Goal: Task Accomplishment & Management: Manage account settings

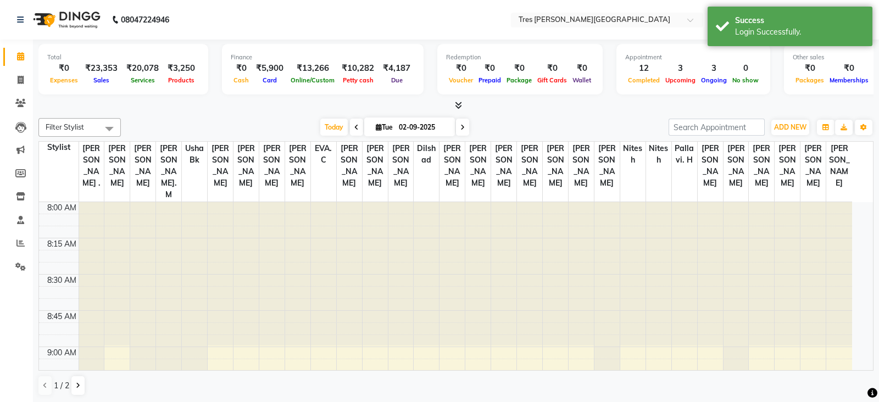
select select "en"
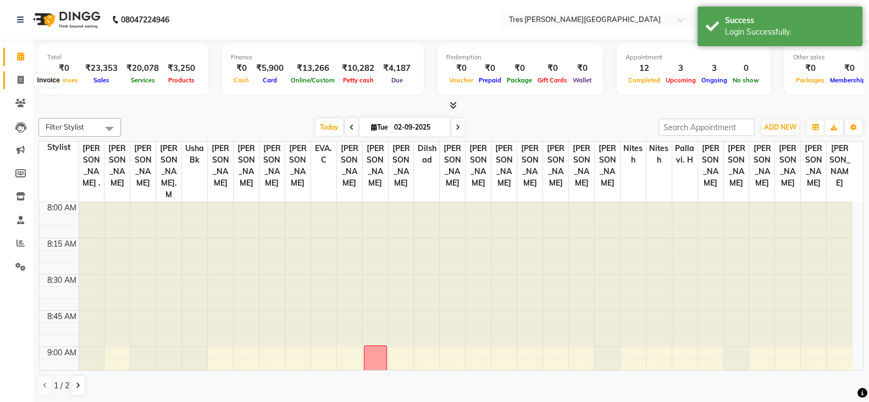
drag, startPoint x: 16, startPoint y: 73, endPoint x: 30, endPoint y: 66, distance: 15.5
click at [16, 74] on span at bounding box center [20, 80] width 19 height 13
select select "service"
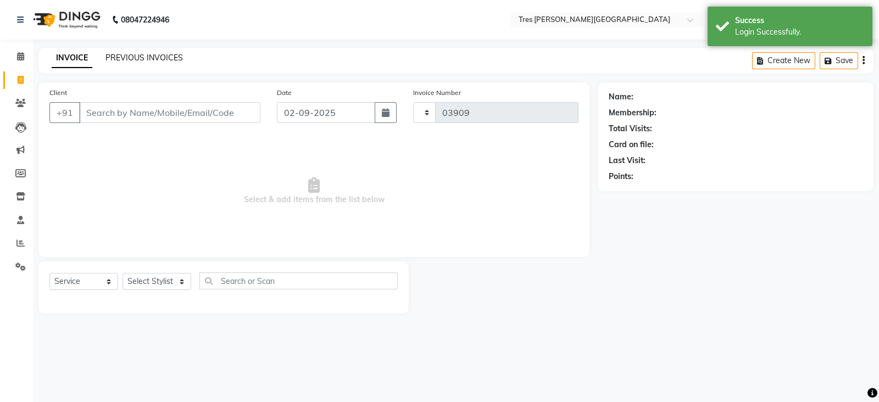
click at [159, 58] on link "PREVIOUS INVOICES" at bounding box center [144, 58] width 77 height 10
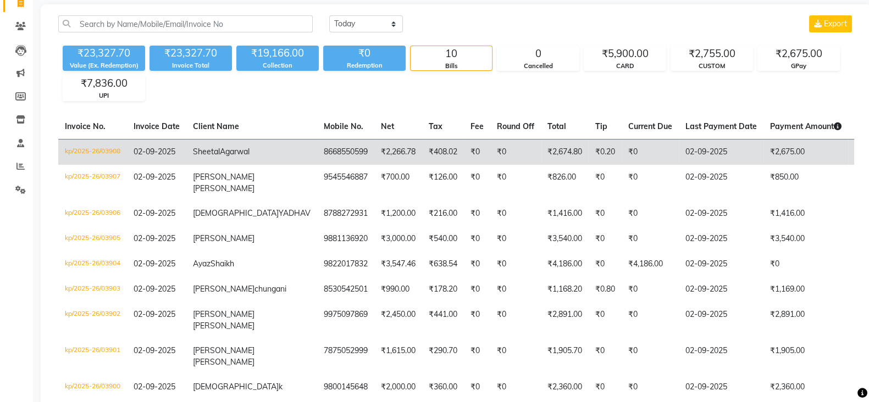
scroll to position [67, 0]
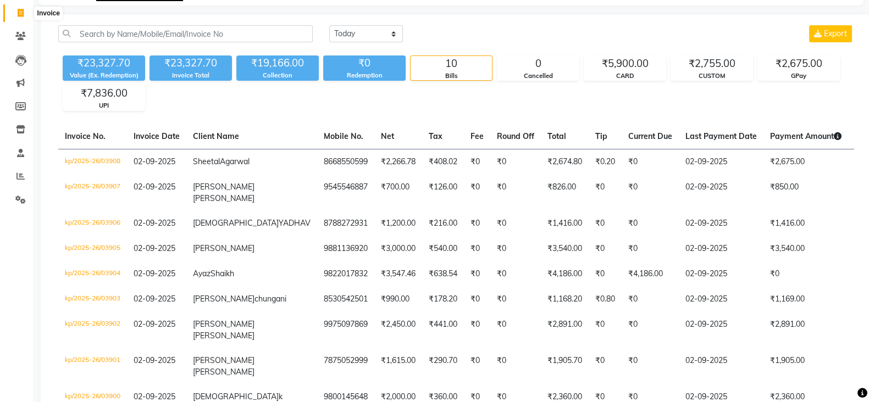
click at [14, 14] on span at bounding box center [20, 13] width 19 height 13
select select "service"
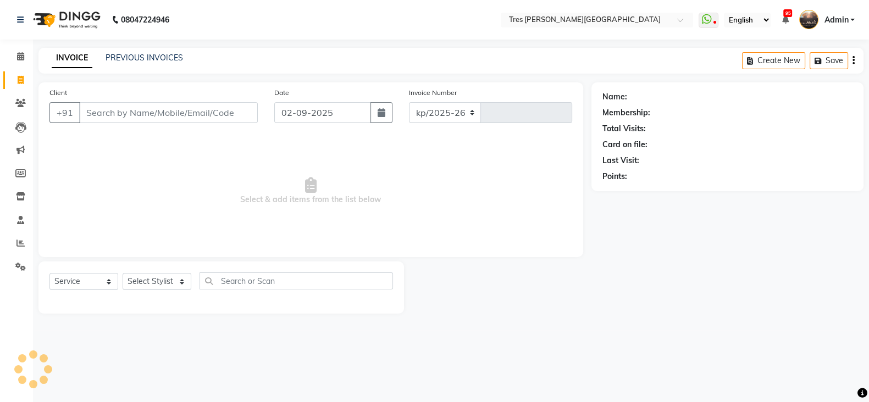
select select "4234"
type input "03909"
click at [15, 46] on li "Calendar" at bounding box center [16, 57] width 33 height 24
click at [18, 57] on icon at bounding box center [20, 56] width 7 height 8
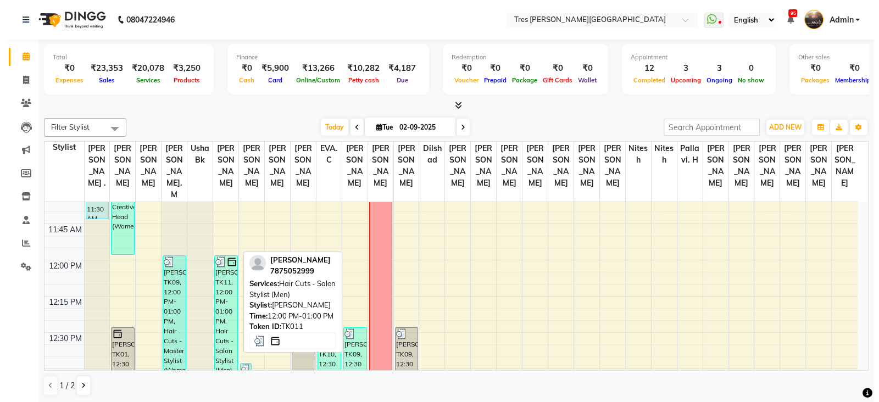
scroll to position [517, 0]
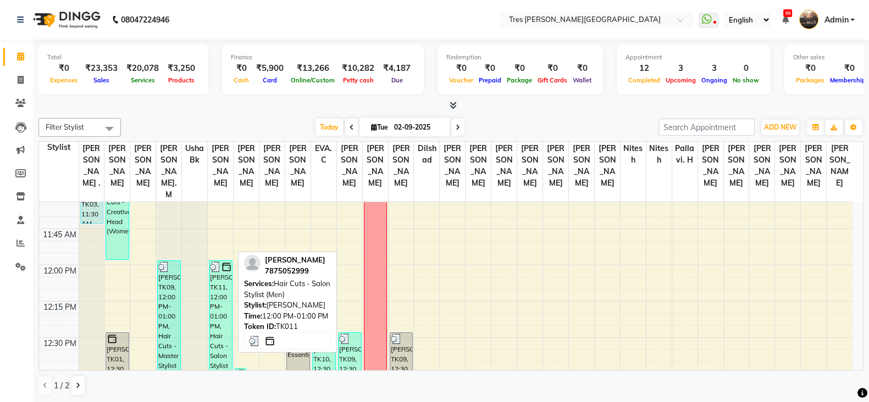
click at [222, 294] on div "[PERSON_NAME], TK11, 12:00 PM-01:00 PM, Hair Cuts - Salon Stylist (Men)" at bounding box center [220, 332] width 23 height 142
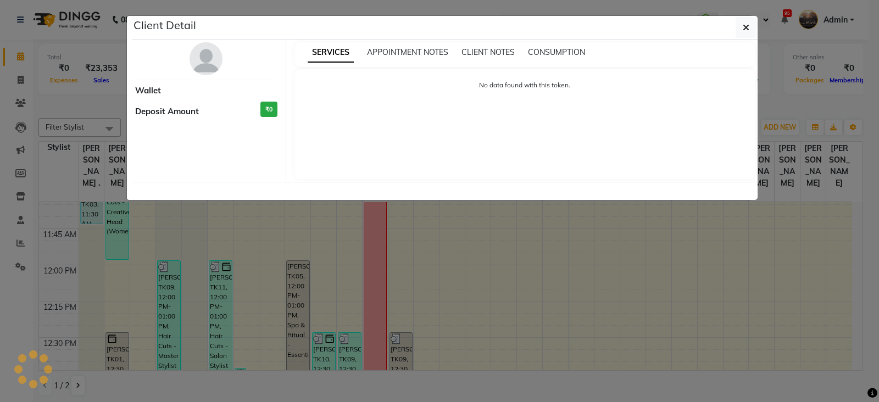
select select "3"
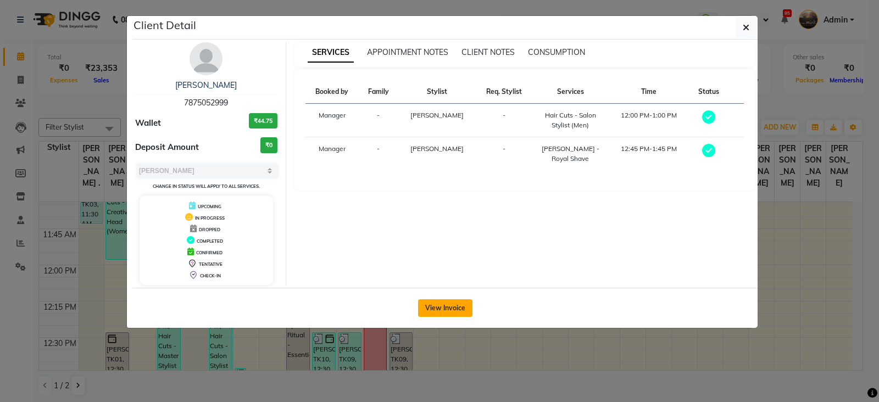
click at [429, 312] on button "View Invoice" at bounding box center [445, 308] width 54 height 18
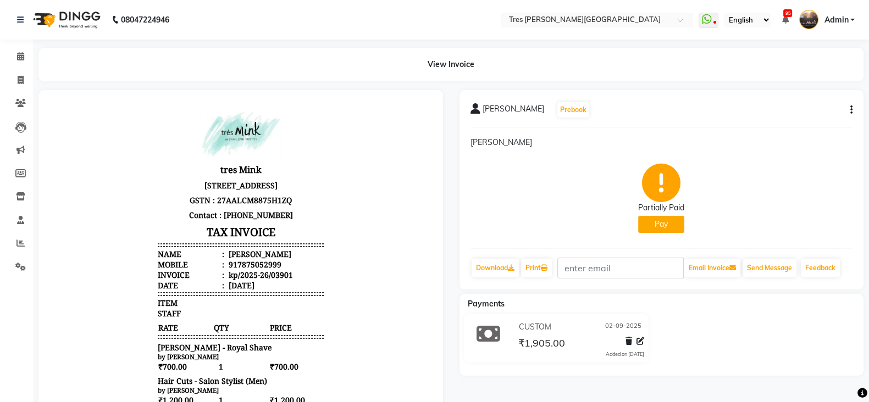
click at [849, 110] on button "button" at bounding box center [849, 110] width 7 height 12
click at [768, 116] on div "Edit Invoice" at bounding box center [777, 123] width 113 height 14
select select "service"
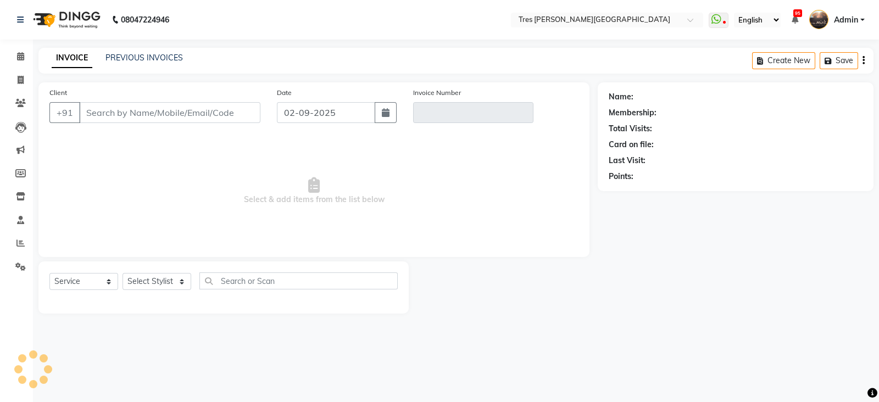
type input "7875052999"
type input "kp/2025-26/03901"
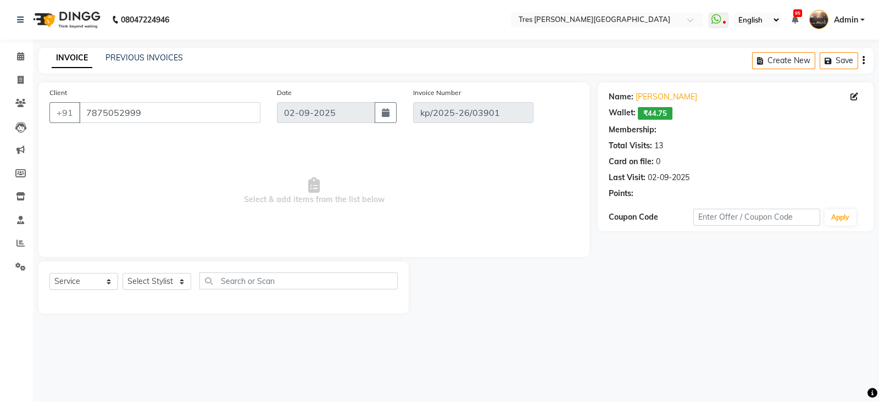
select select "select"
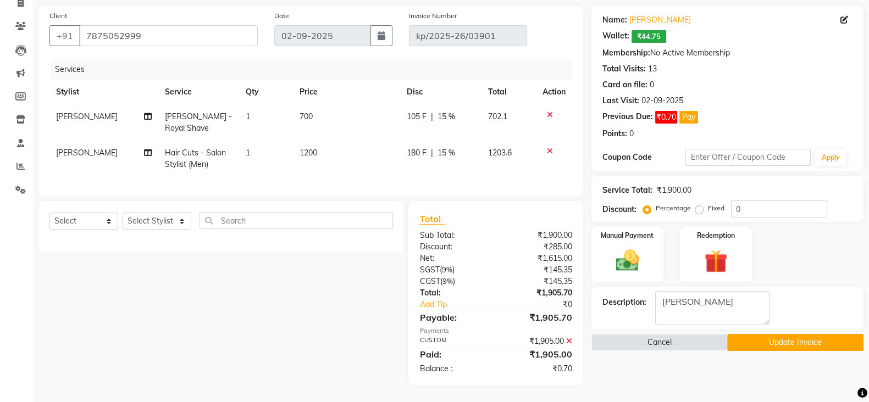
scroll to position [88, 0]
click at [570, 341] on icon at bounding box center [569, 341] width 6 height 8
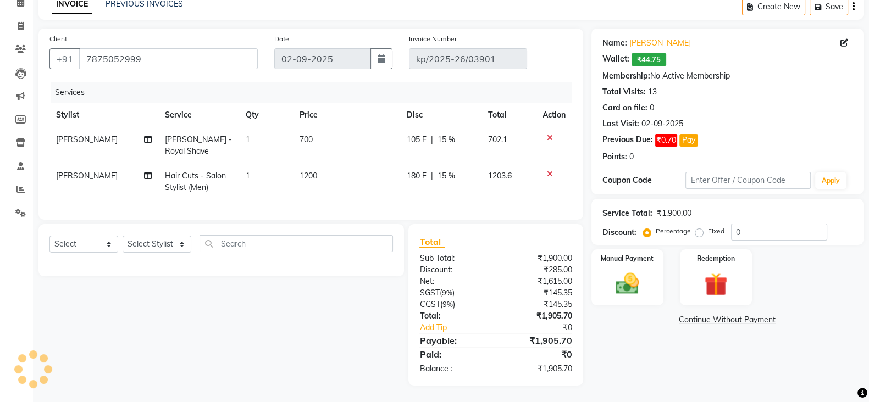
scroll to position [65, 0]
click at [642, 281] on img at bounding box center [627, 283] width 39 height 27
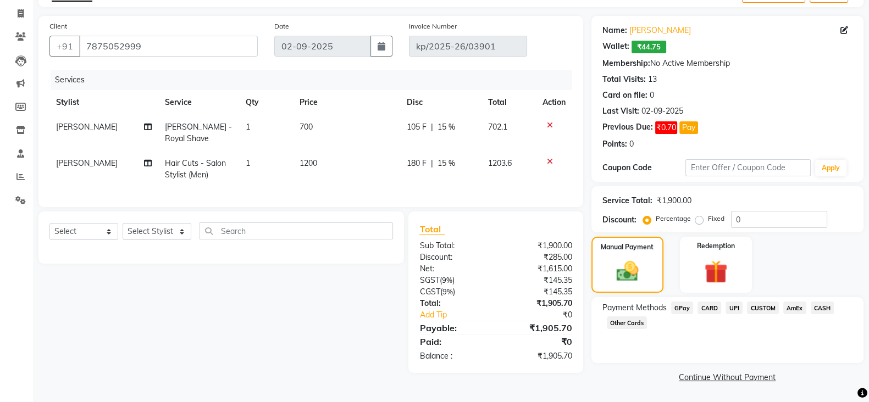
click at [768, 303] on span "CUSTOM" at bounding box center [763, 308] width 32 height 13
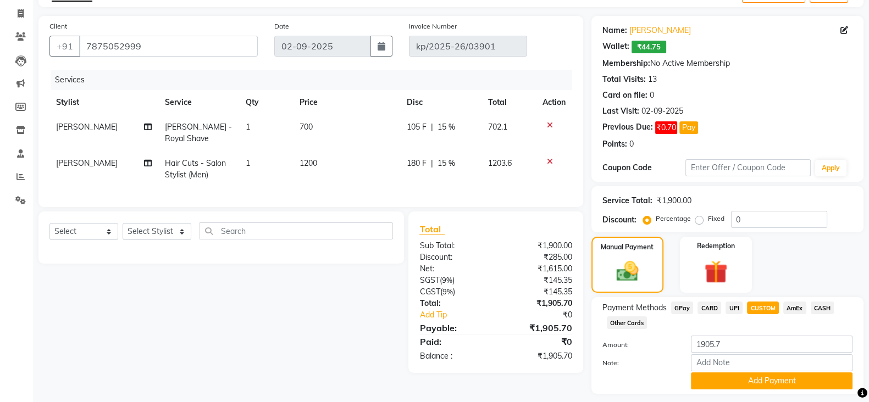
scroll to position [88, 0]
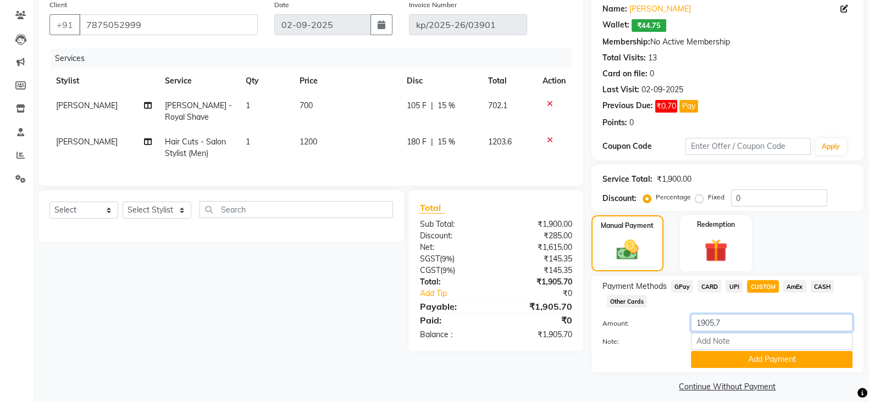
drag, startPoint x: 758, startPoint y: 322, endPoint x: 669, endPoint y: 328, distance: 89.8
click at [669, 328] on div "Amount: 1905.7" at bounding box center [727, 323] width 267 height 19
type input "2000"
click at [735, 356] on button "Add Payment" at bounding box center [772, 359] width 162 height 17
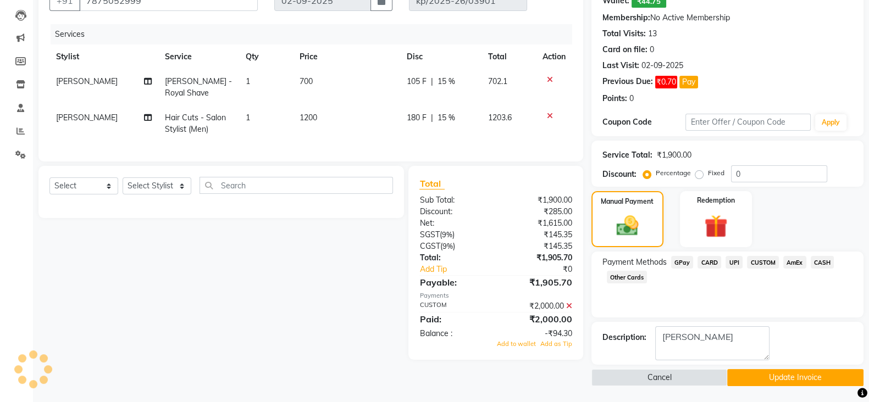
scroll to position [112, 0]
click at [524, 348] on span "Add to wallet" at bounding box center [516, 344] width 39 height 8
click at [751, 378] on button "Update Invoice" at bounding box center [795, 377] width 136 height 17
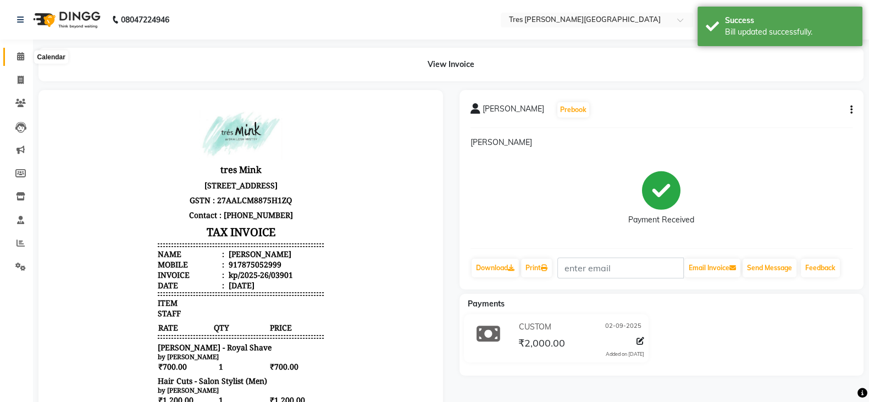
click at [19, 54] on icon at bounding box center [20, 56] width 7 height 8
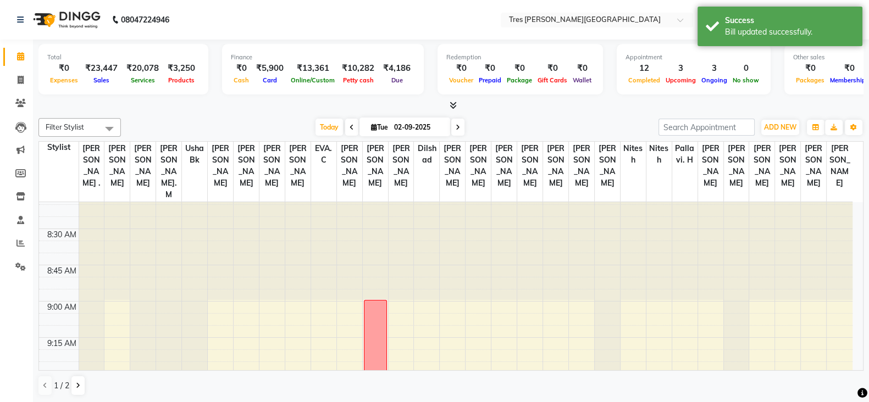
scroll to position [137, 0]
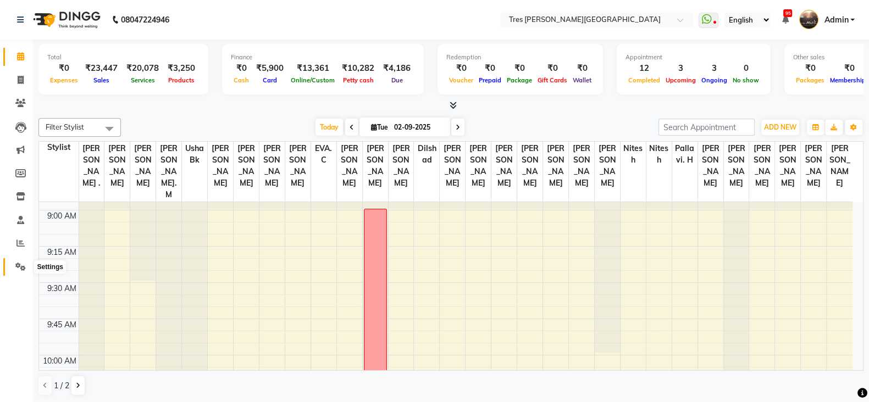
click at [18, 263] on icon at bounding box center [20, 267] width 10 height 8
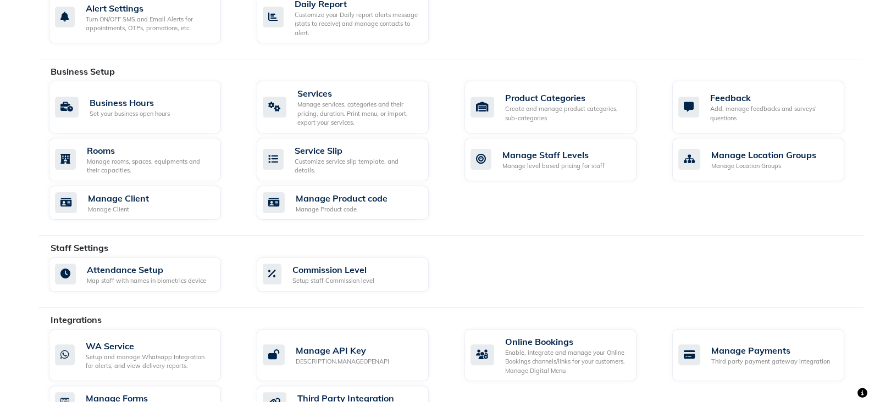
scroll to position [480, 0]
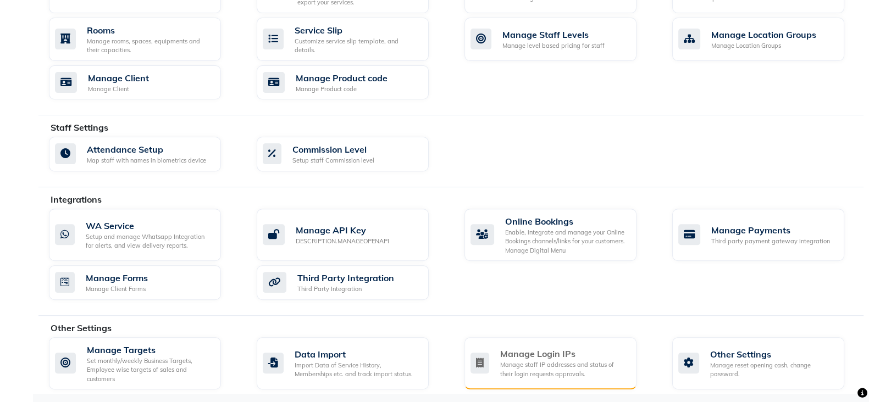
click at [555, 365] on div "Manage staff IP addresses and status of their login requests approvals." at bounding box center [563, 369] width 127 height 18
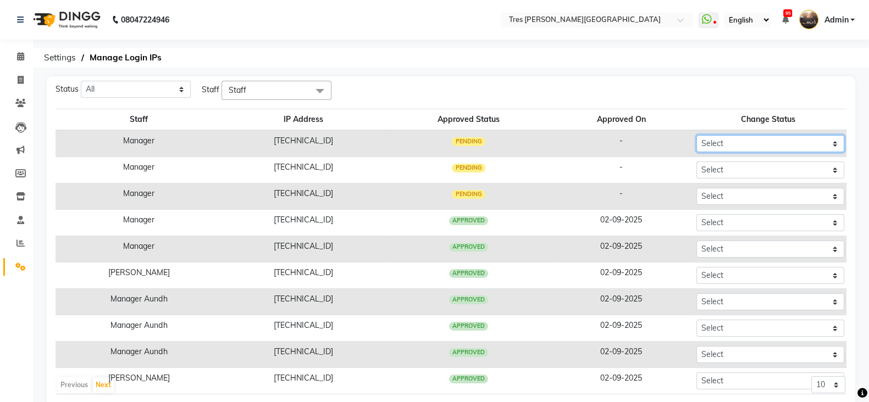
click at [744, 143] on select "Select Approved Rejected" at bounding box center [770, 143] width 148 height 17
select select "Approved"
click at [696, 135] on select "Select Approved Rejected" at bounding box center [770, 143] width 148 height 17
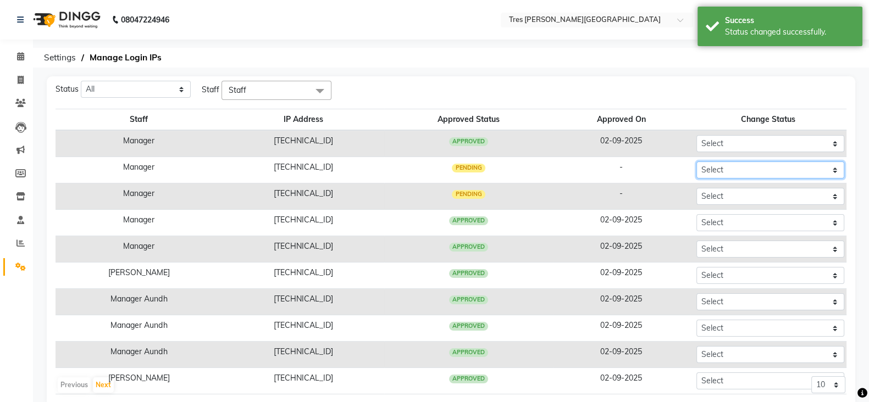
click at [745, 172] on select "Select Approved Rejected" at bounding box center [770, 170] width 148 height 17
select select "Approved"
click at [696, 162] on select "Select Approved Rejected" at bounding box center [770, 170] width 148 height 17
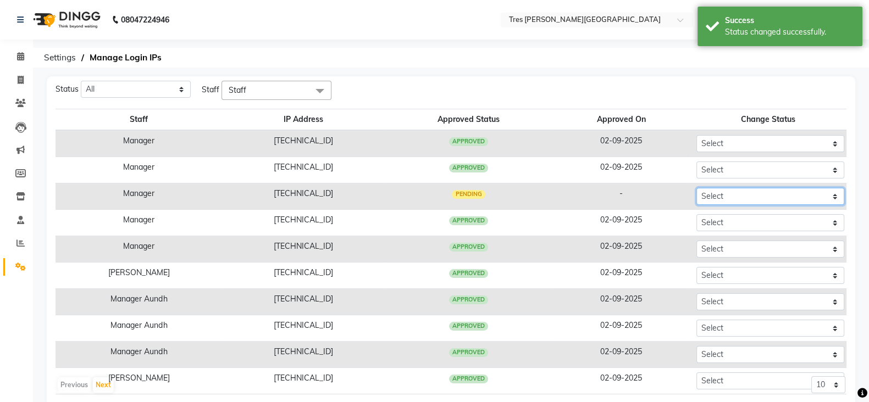
click at [737, 197] on select "Select Approved Rejected" at bounding box center [770, 196] width 148 height 17
select select "Approved"
click at [696, 188] on select "Select Approved Rejected" at bounding box center [770, 196] width 148 height 17
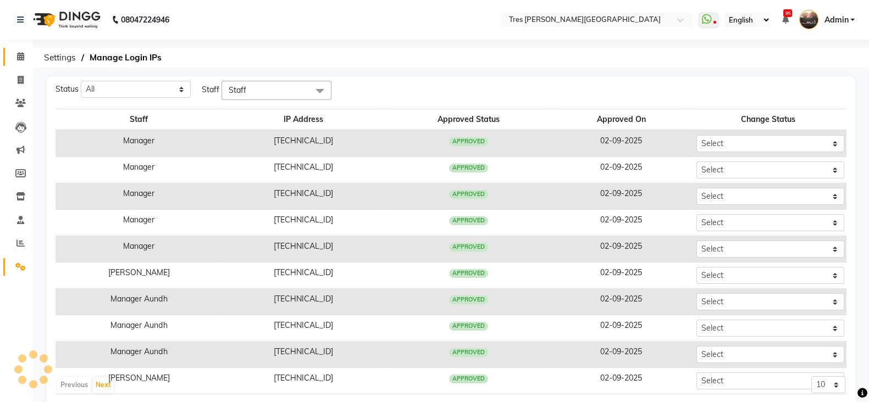
click at [24, 48] on link "Calendar" at bounding box center [16, 57] width 26 height 18
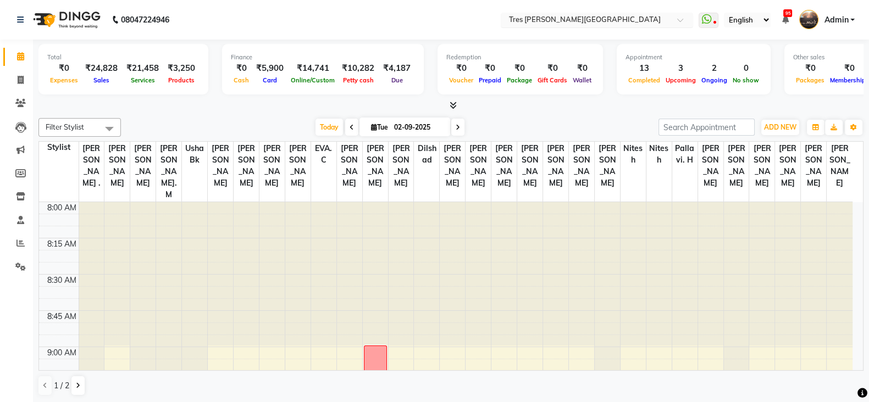
click at [573, 16] on input "text" at bounding box center [585, 20] width 159 height 11
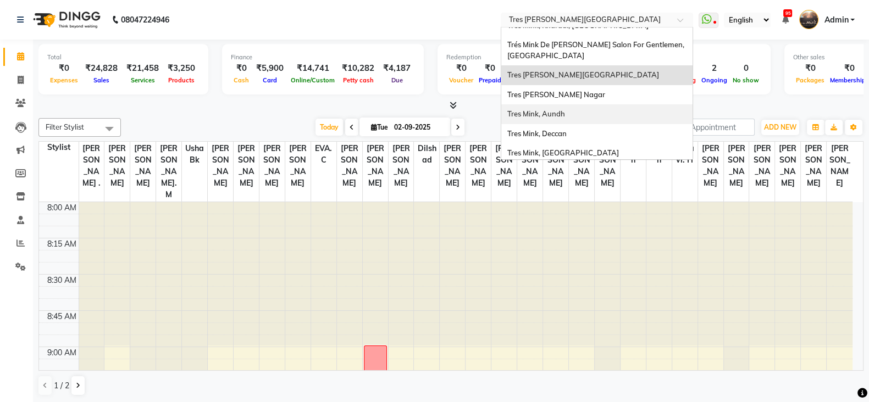
scroll to position [15, 0]
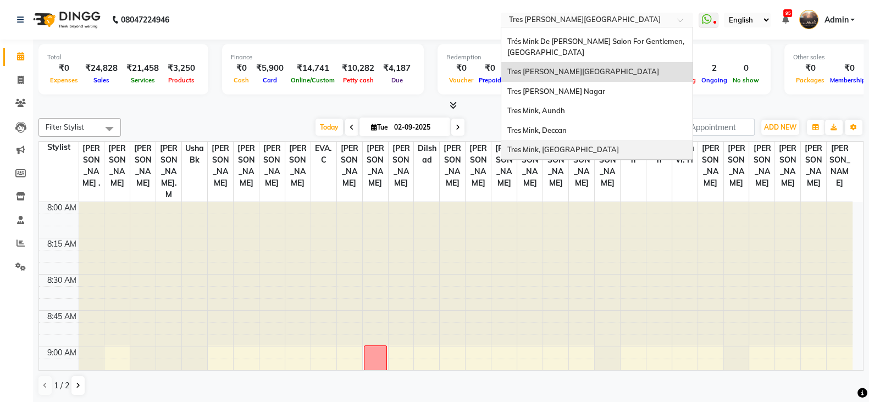
click at [570, 140] on div "Tres Mink, [GEOGRAPHIC_DATA]" at bounding box center [596, 150] width 191 height 20
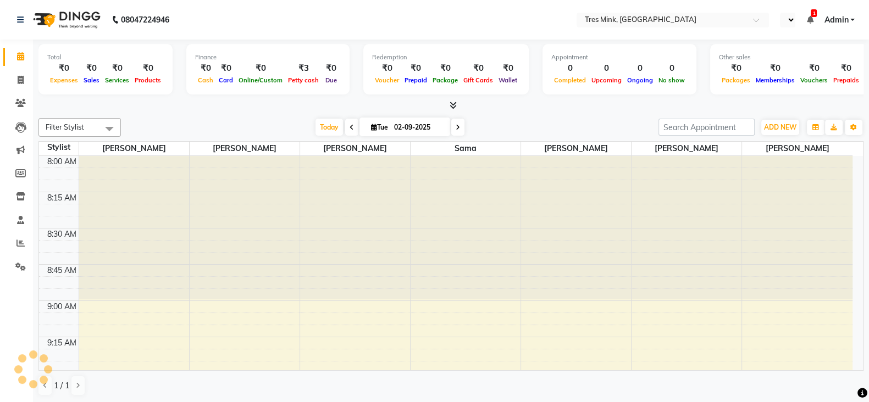
select select "en"
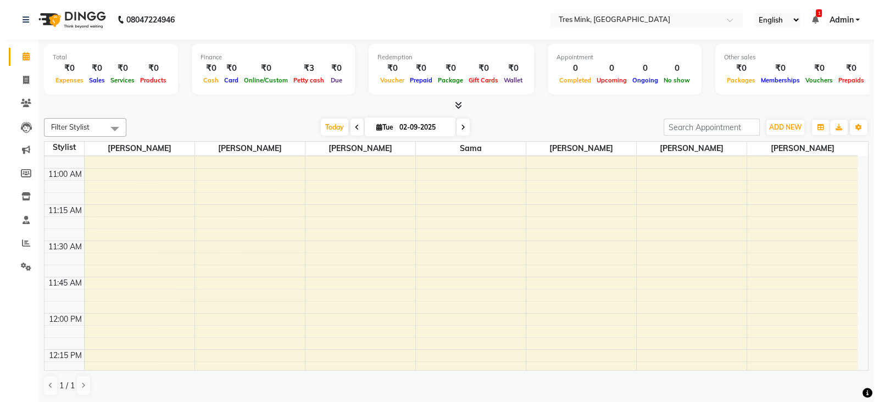
scroll to position [503, 0]
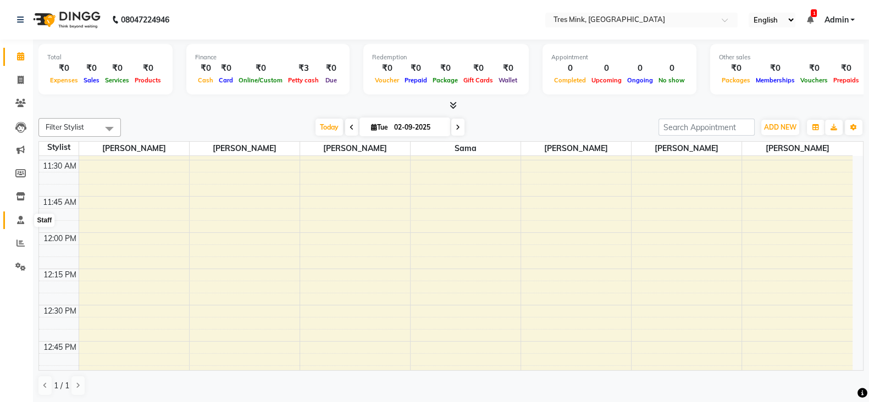
click at [18, 215] on span at bounding box center [20, 220] width 19 height 13
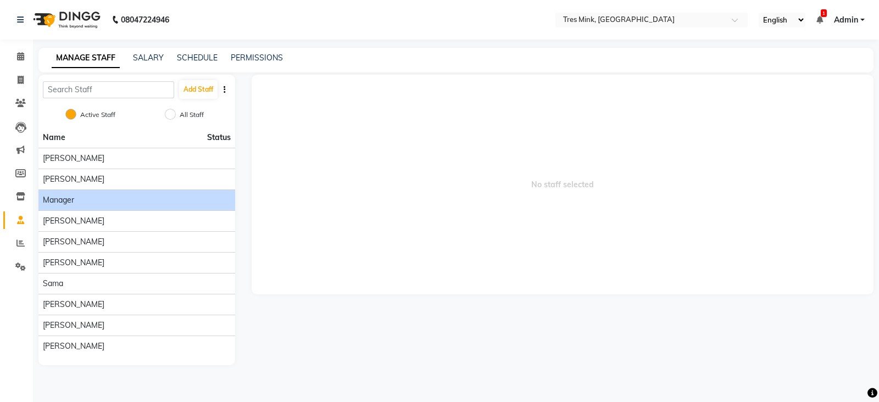
click at [120, 206] on li "Manager" at bounding box center [136, 200] width 197 height 21
click at [146, 204] on div "Manager" at bounding box center [137, 201] width 188 height 12
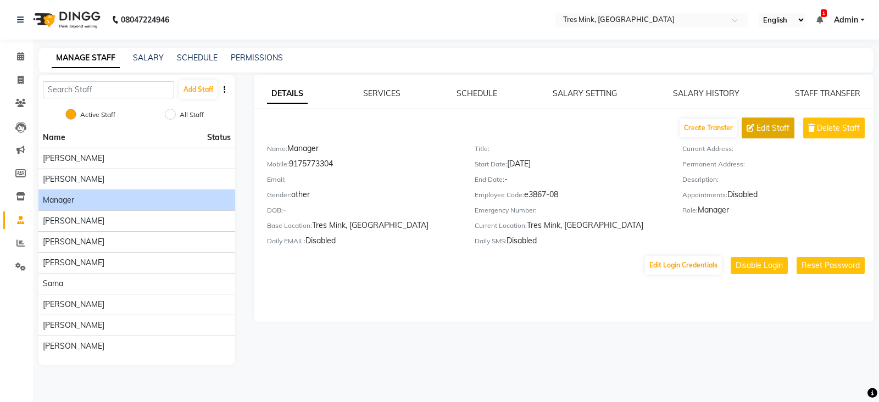
click at [768, 137] on button "Edit Staff" at bounding box center [768, 128] width 53 height 21
select select "other"
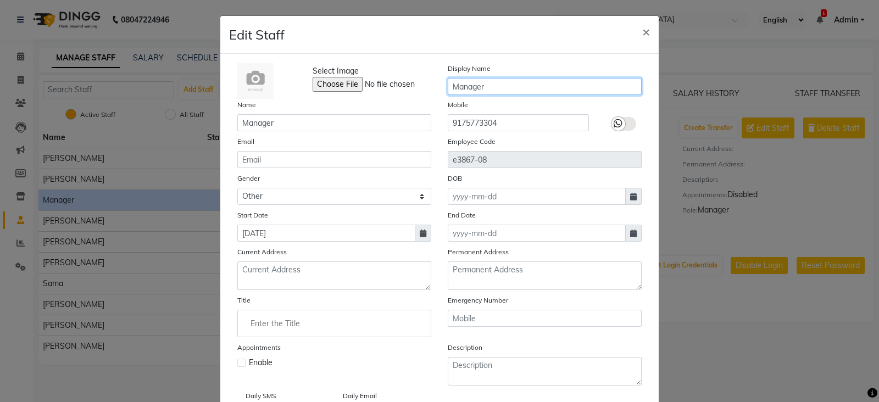
click at [449, 83] on input "Manager" at bounding box center [545, 86] width 194 height 17
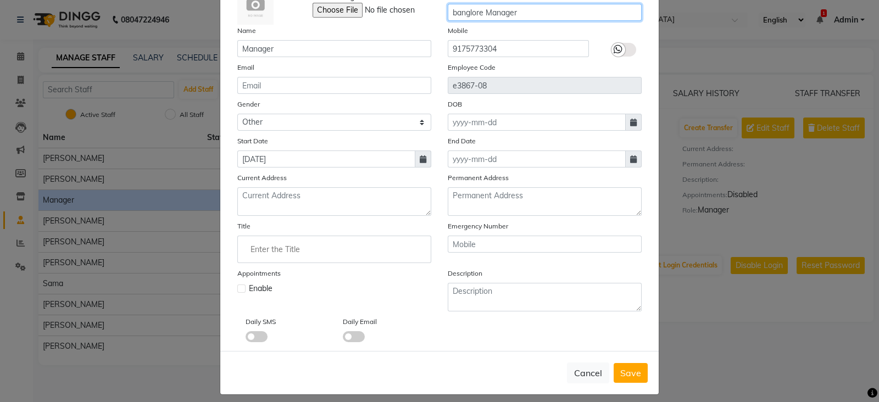
scroll to position [87, 0]
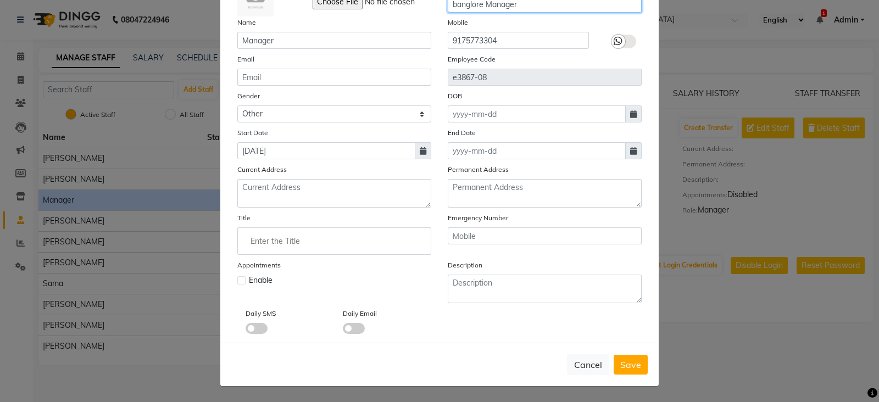
type input "banglore Manager"
click at [614, 38] on icon at bounding box center [618, 41] width 9 height 10
click at [0, 0] on input "checkbox" at bounding box center [0, 0] width 0 height 0
click at [622, 362] on span "Save" at bounding box center [630, 364] width 21 height 11
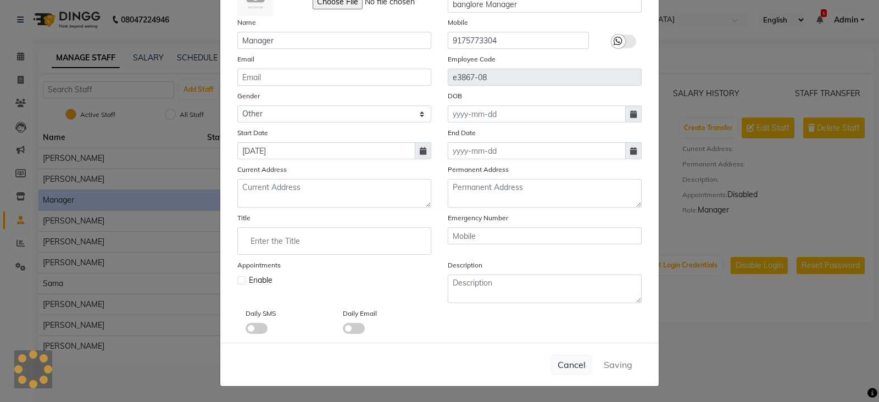
select select
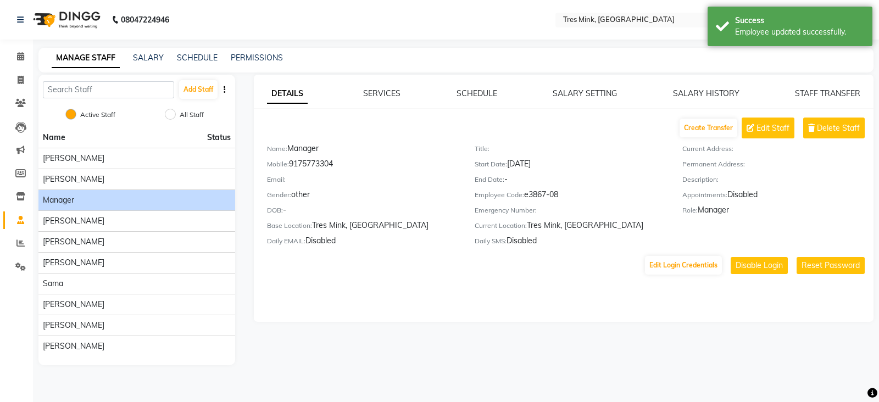
click at [597, 11] on nav "08047224946 Select Location × Tres Mink, Indiranagar English ENGLISH Español ال…" at bounding box center [439, 20] width 879 height 40
click at [598, 15] on input "text" at bounding box center [640, 20] width 159 height 11
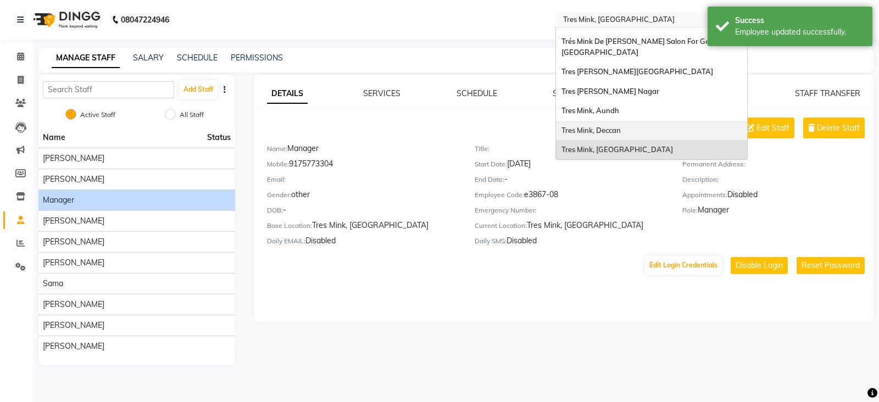
scroll to position [0, 0]
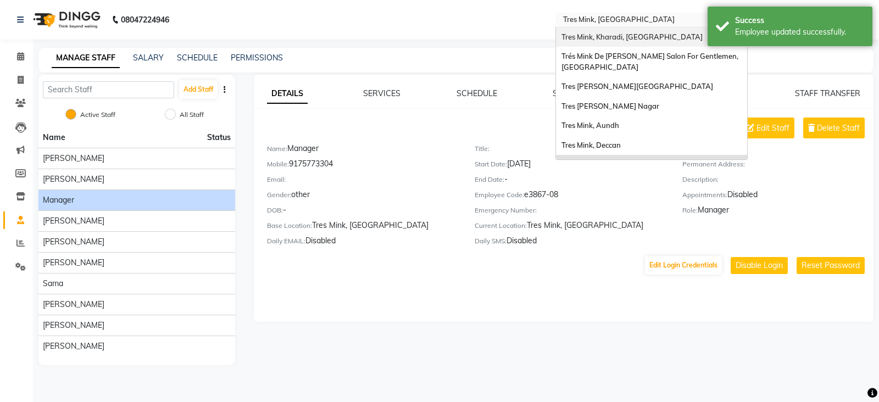
click at [611, 42] on div "Tres Mink, Kharadi, [GEOGRAPHIC_DATA]" at bounding box center [651, 37] width 191 height 20
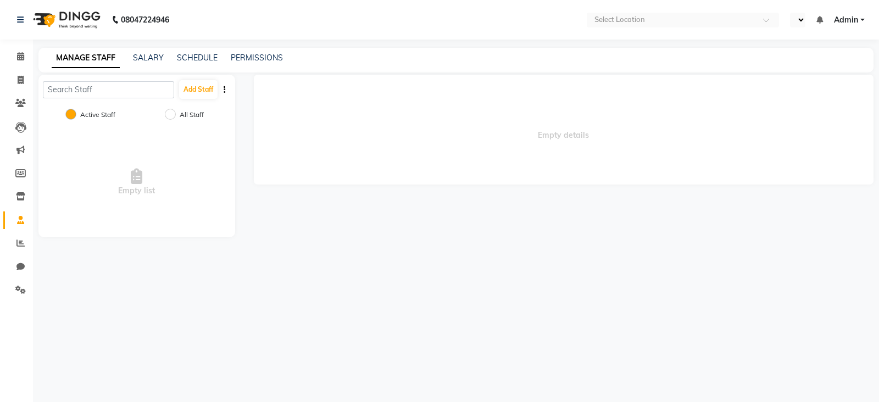
select select "en"
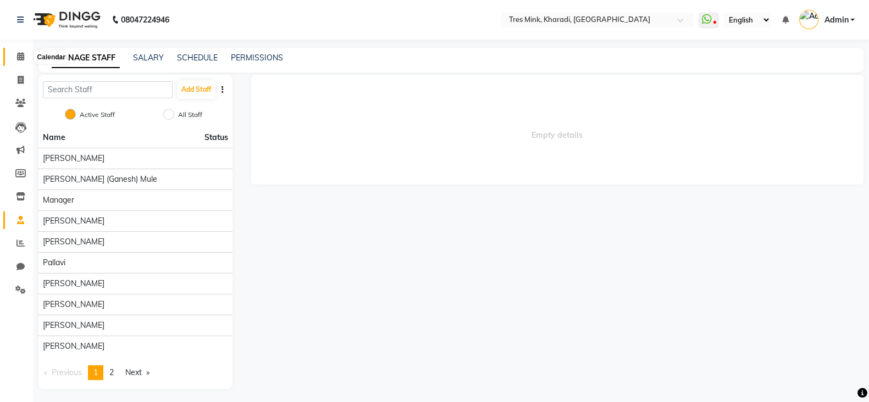
click at [15, 52] on span at bounding box center [20, 57] width 19 height 13
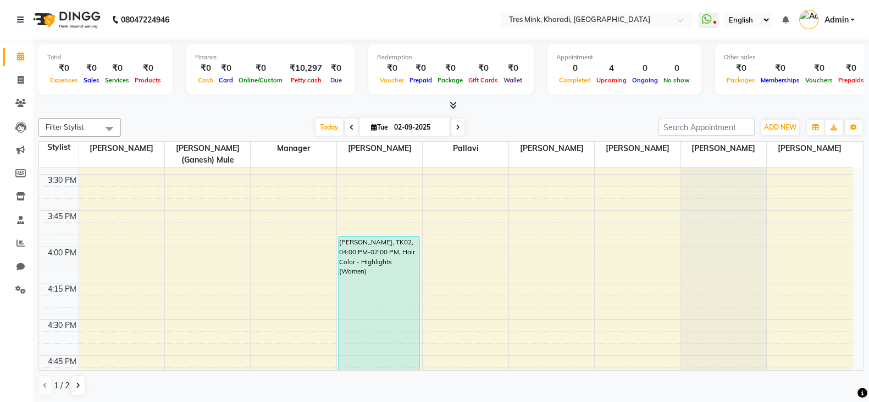
scroll to position [1236, 0]
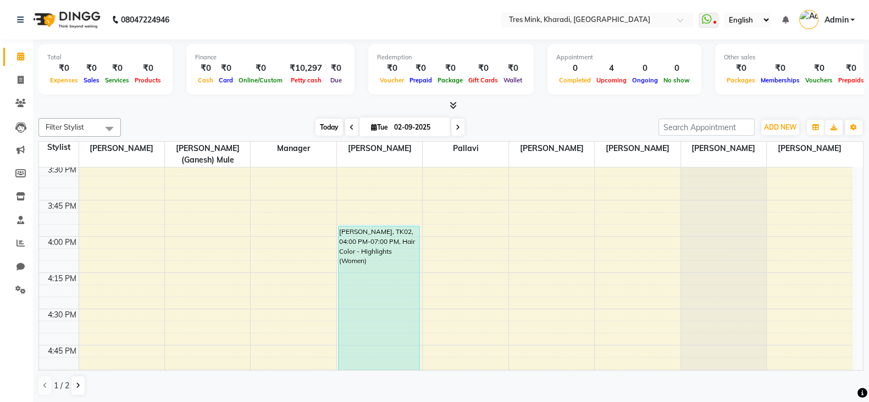
click at [328, 128] on span "Today" at bounding box center [328, 127] width 27 height 17
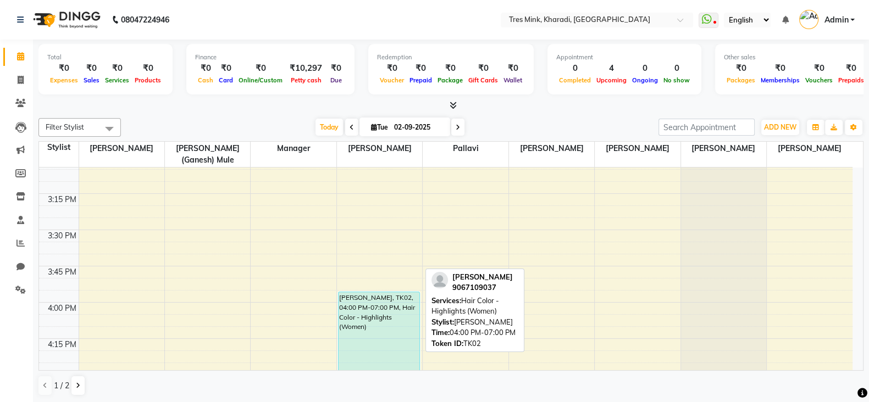
scroll to position [1165, 0]
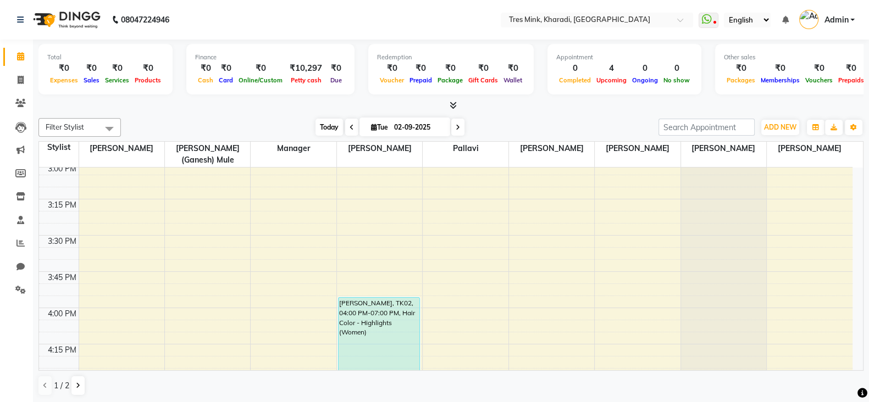
click at [324, 123] on span "Today" at bounding box center [328, 127] width 27 height 17
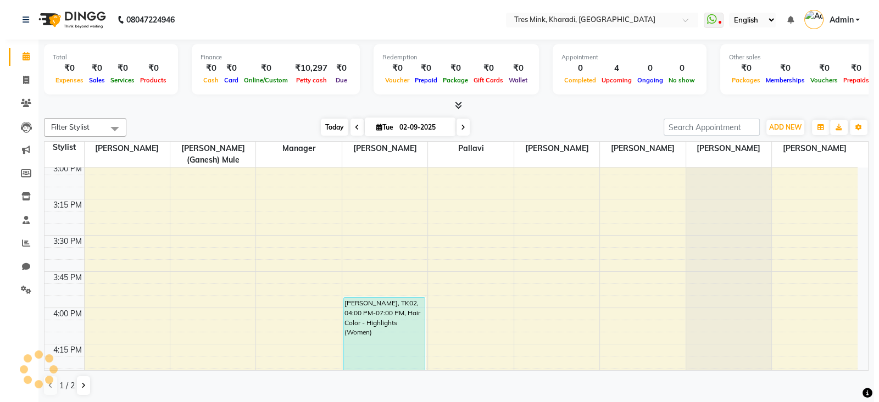
scroll to position [1440, 0]
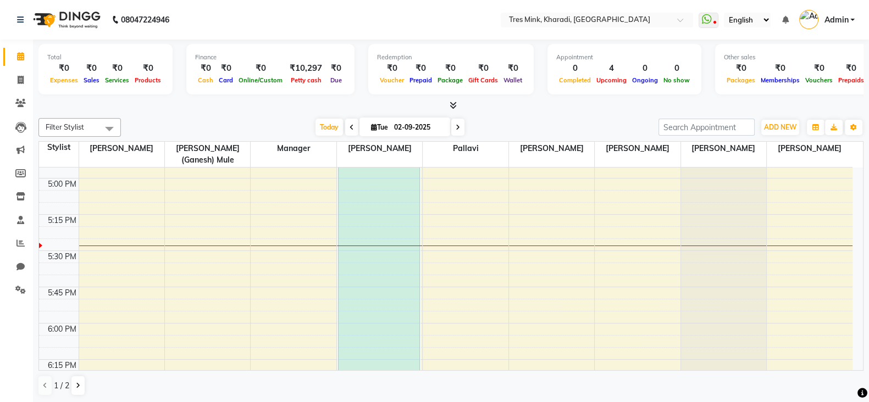
click at [852, 21] on link "Admin" at bounding box center [827, 20] width 56 height 18
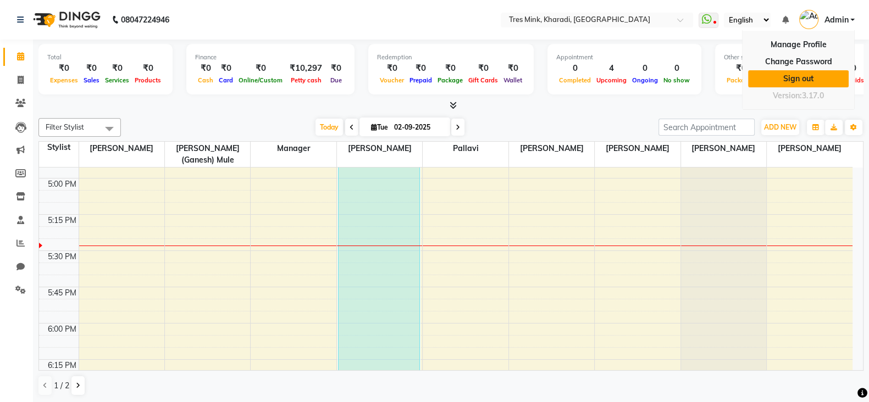
click at [795, 75] on link "Sign out" at bounding box center [798, 78] width 101 height 17
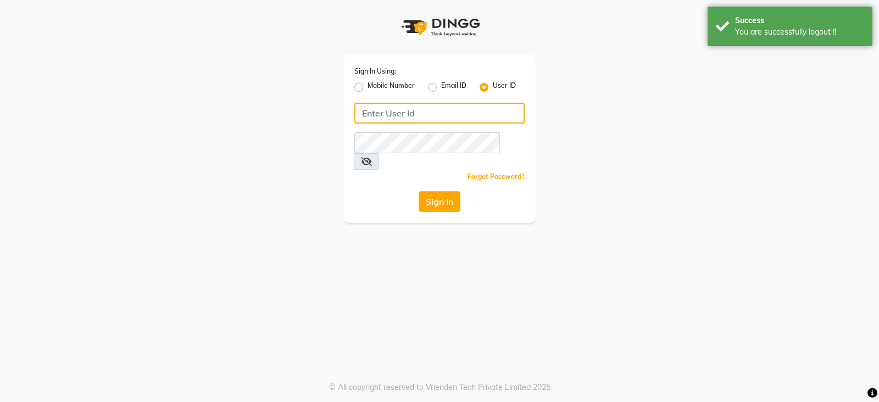
type input "9156243304"
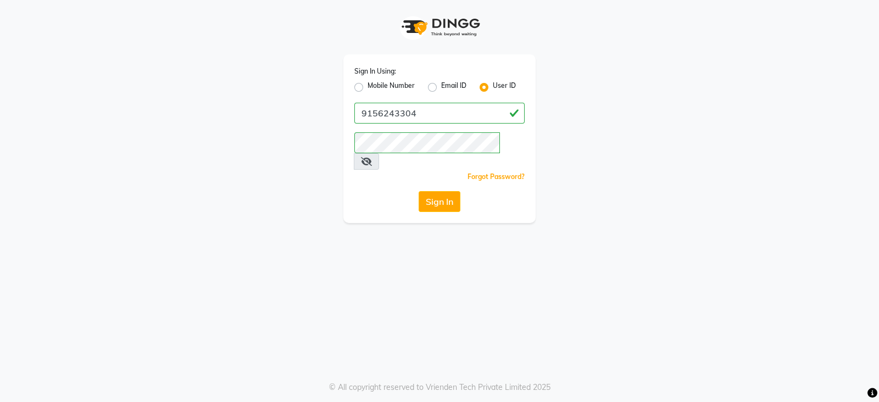
click at [357, 82] on div "Mobile Number" at bounding box center [384, 87] width 60 height 13
click at [368, 86] on label "Mobile Number" at bounding box center [391, 87] width 47 height 13
click at [368, 86] on input "Mobile Number" at bounding box center [371, 84] width 7 height 7
radio input "true"
radio input "false"
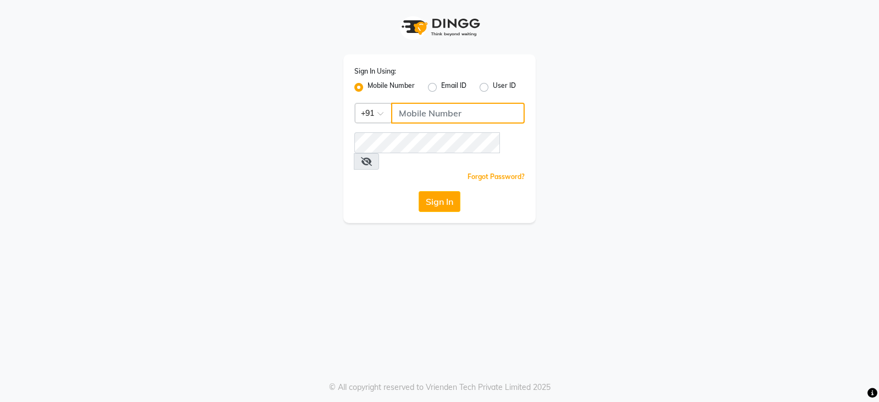
drag, startPoint x: 416, startPoint y: 116, endPoint x: 425, endPoint y: 116, distance: 8.8
click at [416, 116] on input "Username" at bounding box center [458, 113] width 134 height 21
type input "9156243304"
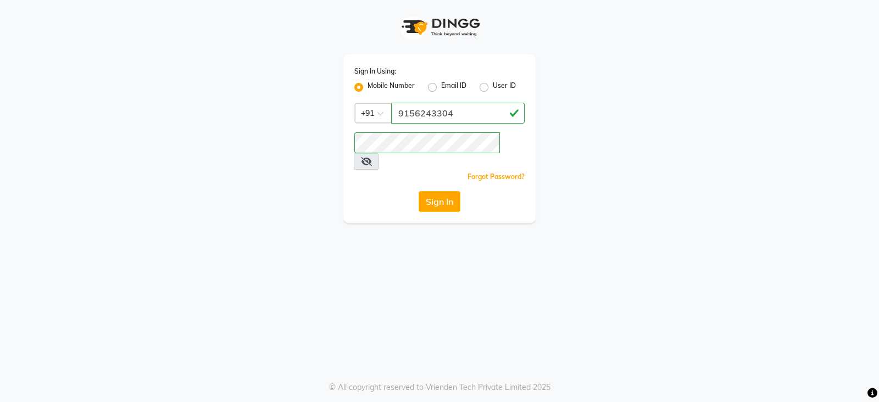
click at [453, 191] on button "Sign In" at bounding box center [440, 201] width 42 height 21
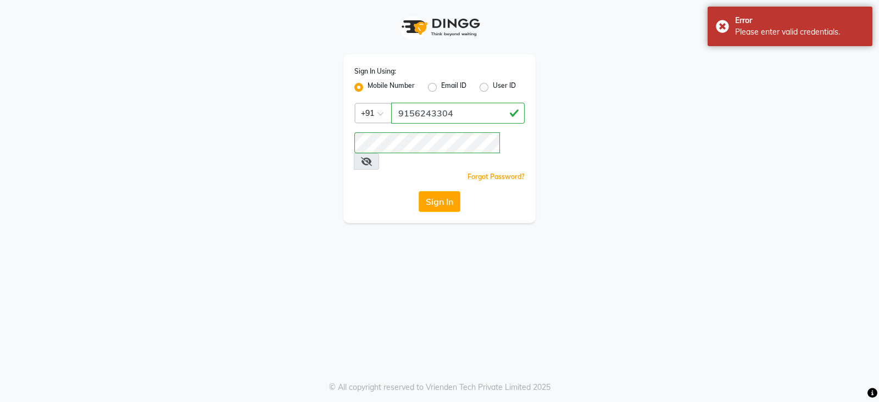
click at [372, 157] on icon at bounding box center [366, 161] width 11 height 9
click at [431, 191] on button "Sign In" at bounding box center [440, 201] width 42 height 21
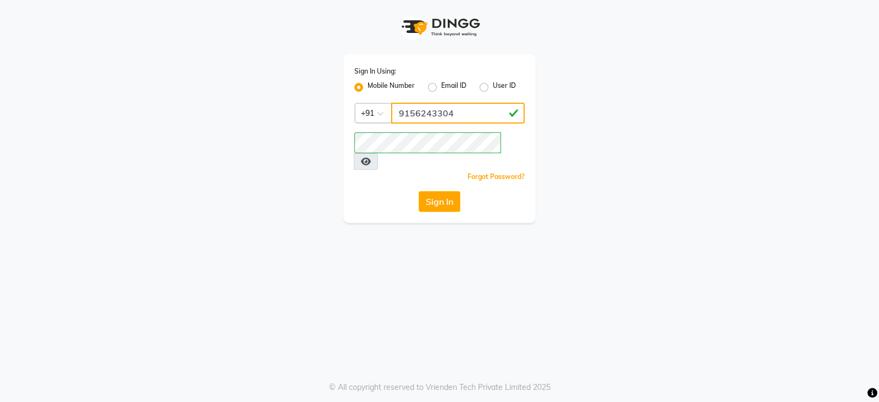
drag, startPoint x: 473, startPoint y: 112, endPoint x: 374, endPoint y: 115, distance: 98.4
click at [374, 115] on div "Country Code × +91 9156243304" at bounding box center [439, 113] width 170 height 21
click at [493, 84] on label "User ID" at bounding box center [504, 87] width 23 height 13
click at [493, 84] on input "User ID" at bounding box center [496, 84] width 7 height 7
radio input "true"
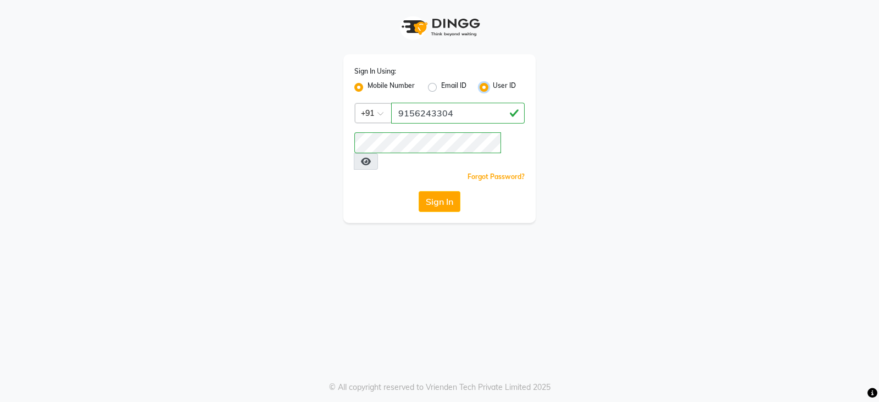
radio input "false"
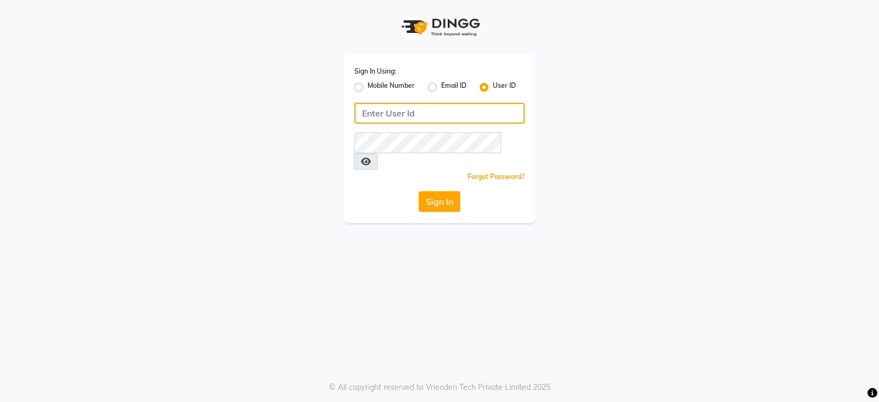
click at [474, 112] on input "Username" at bounding box center [439, 113] width 170 height 21
type input "minksalon"
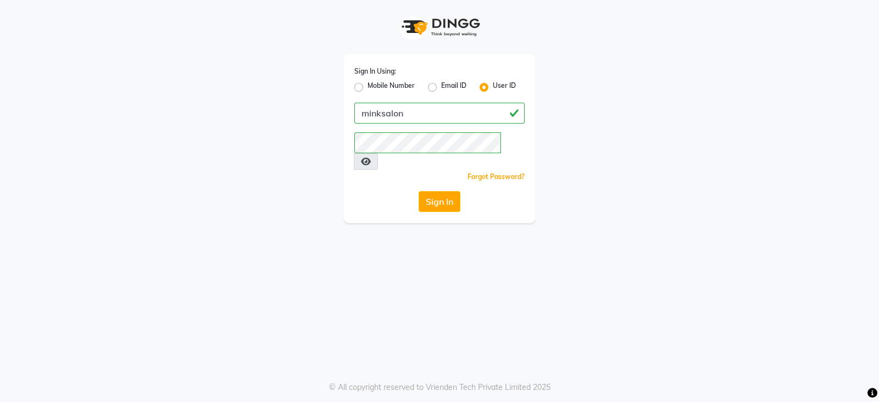
click at [353, 189] on div "Sign In Using: Mobile Number Email ID User ID minksalon Remember me Forgot Pass…" at bounding box center [439, 138] width 192 height 169
click at [432, 191] on button "Sign In" at bounding box center [440, 201] width 42 height 21
